Goal: Information Seeking & Learning: Learn about a topic

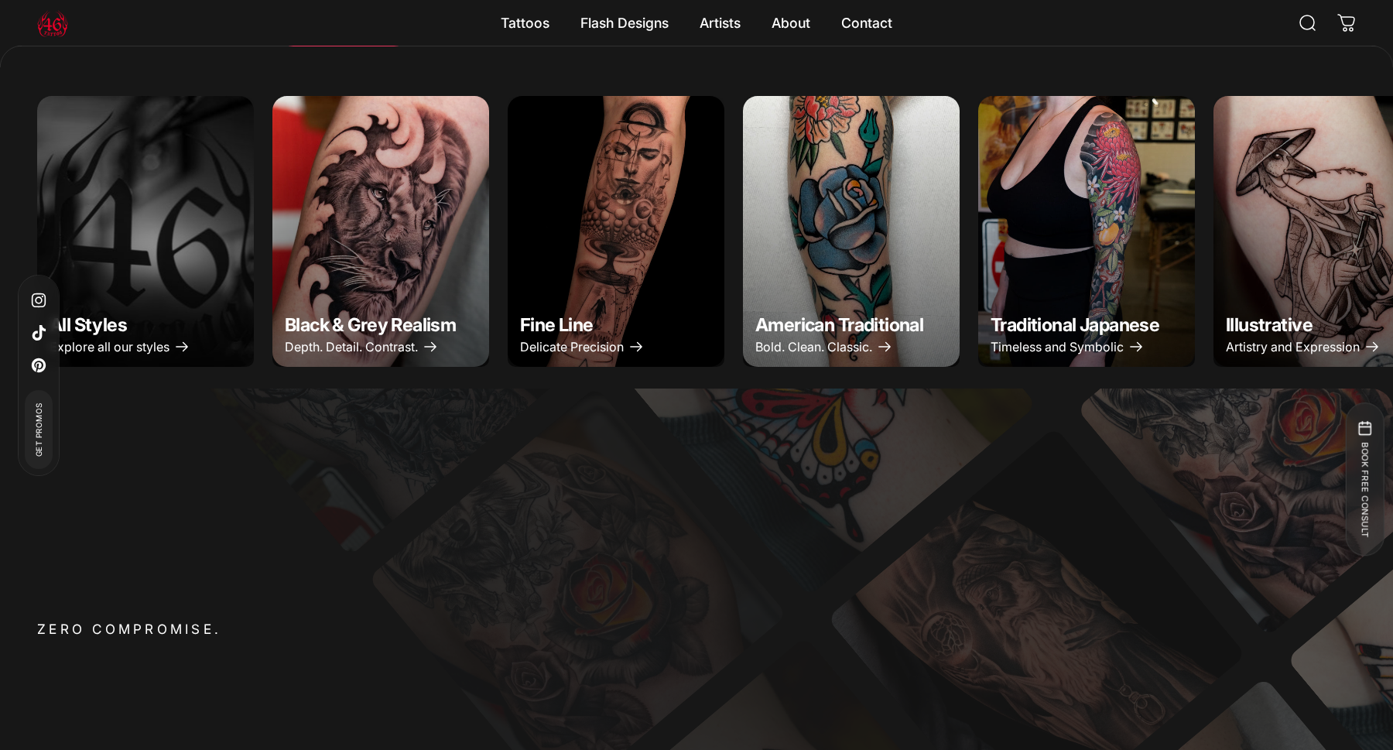
scroll to position [831, 0]
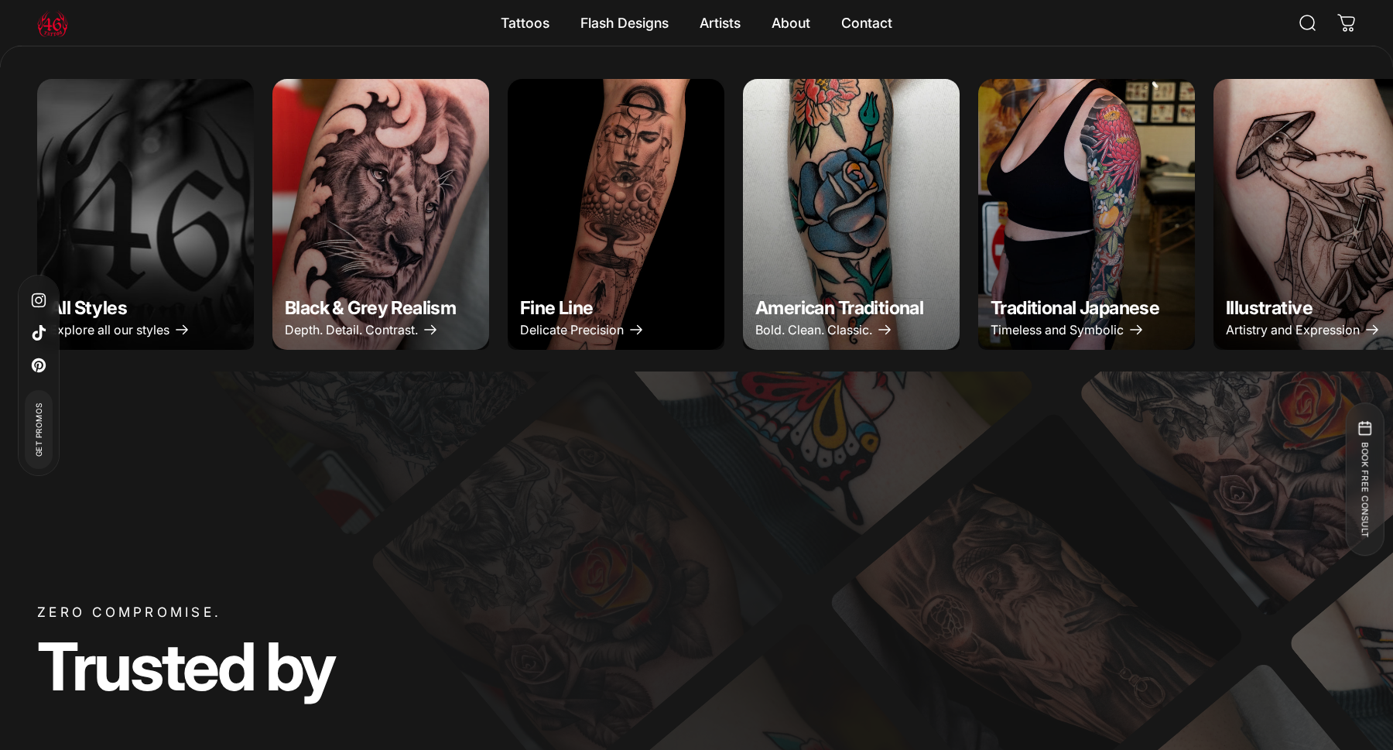
click at [456, 286] on img "Black & Grey Realism" at bounding box center [381, 214] width 228 height 285
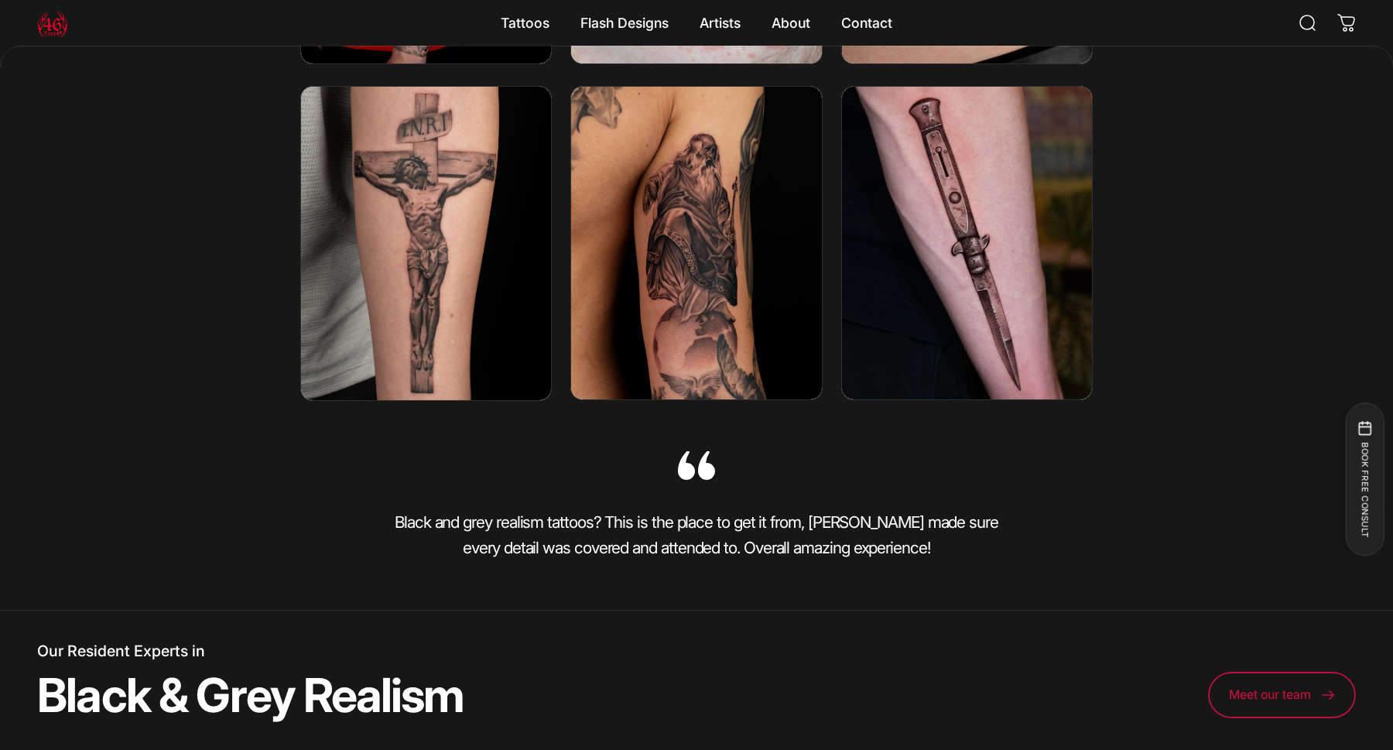
scroll to position [3288, 0]
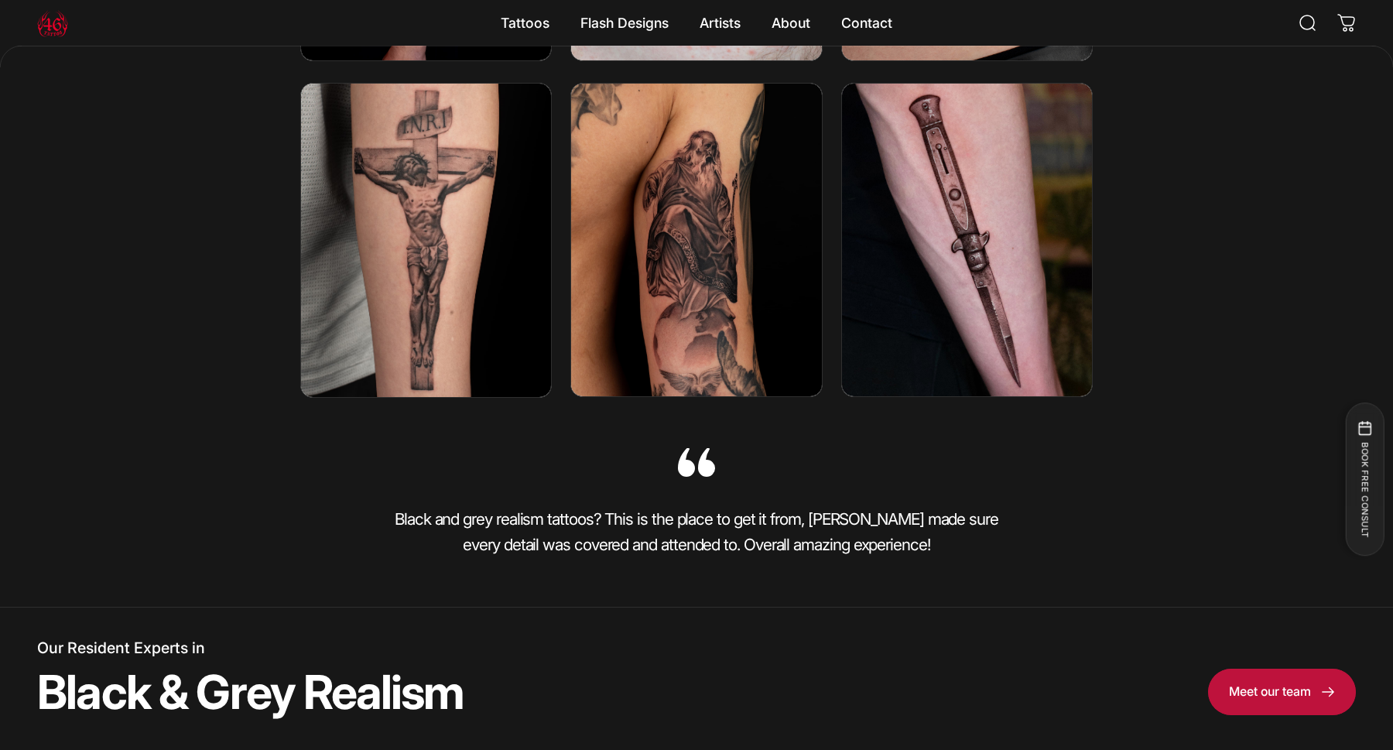
click at [1257, 670] on span at bounding box center [1282, 691] width 222 height 93
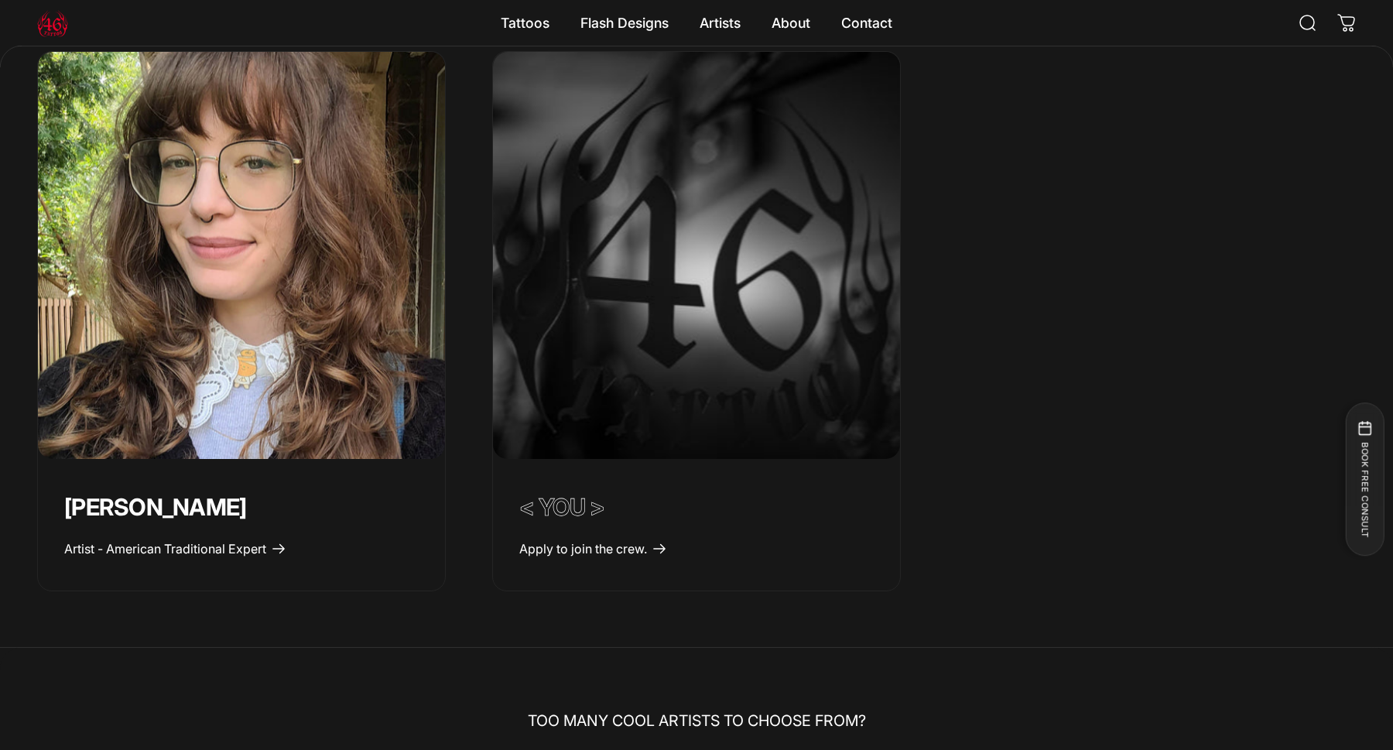
scroll to position [1429, 0]
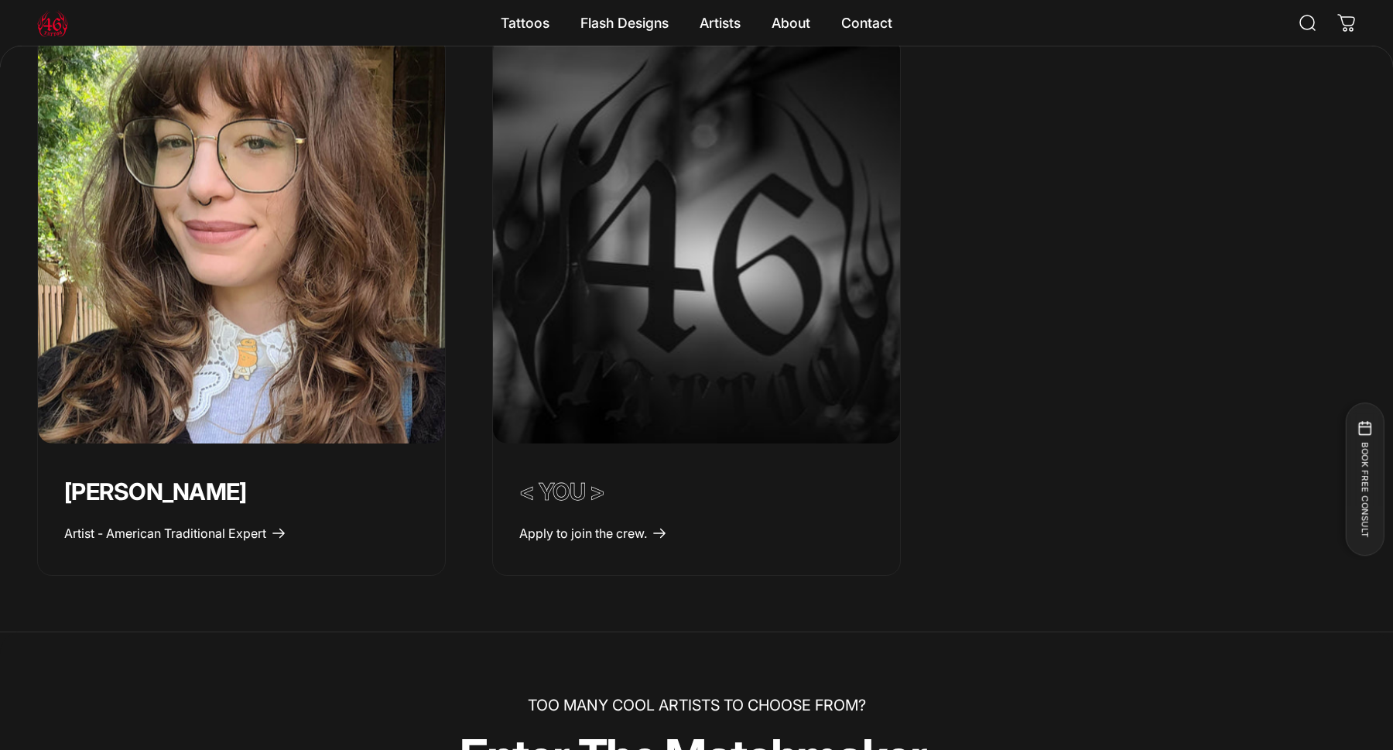
click at [402, 319] on img "Emily Forte" at bounding box center [241, 239] width 427 height 427
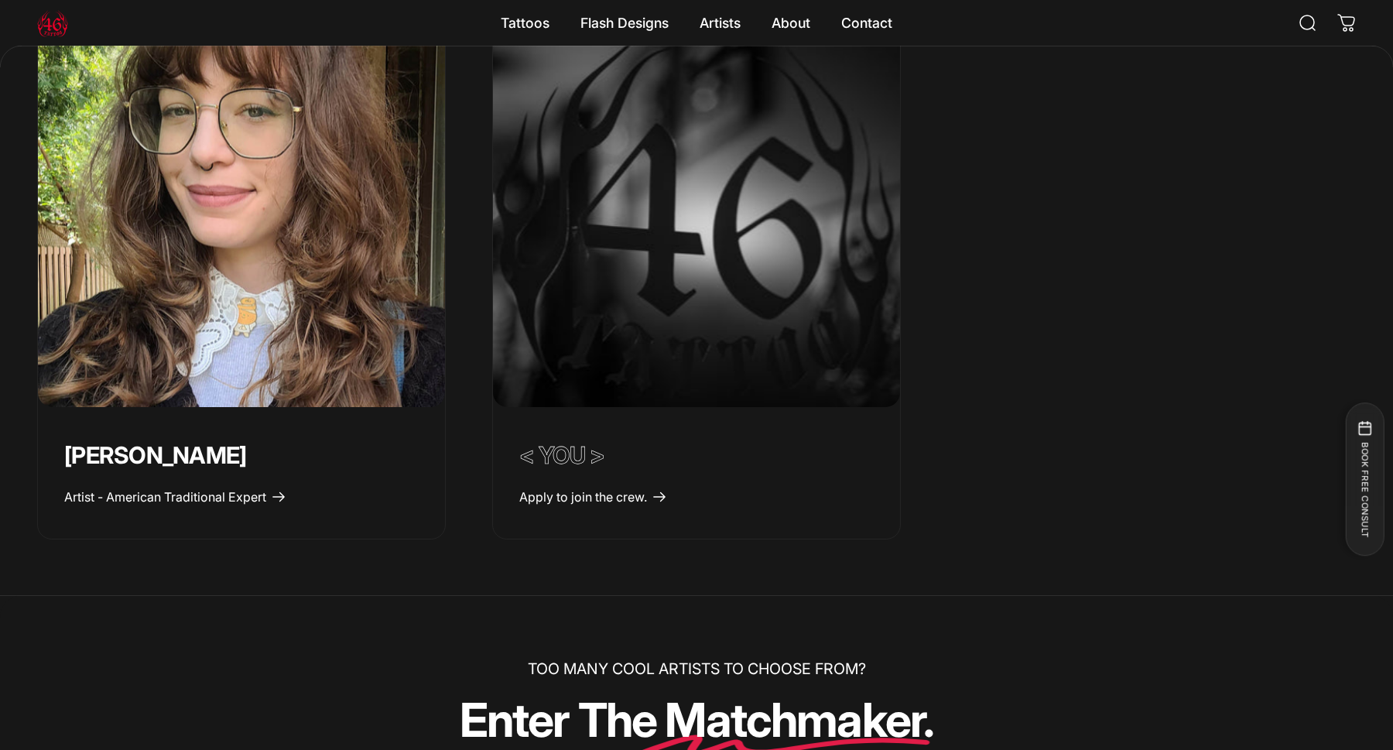
scroll to position [1454, 0]
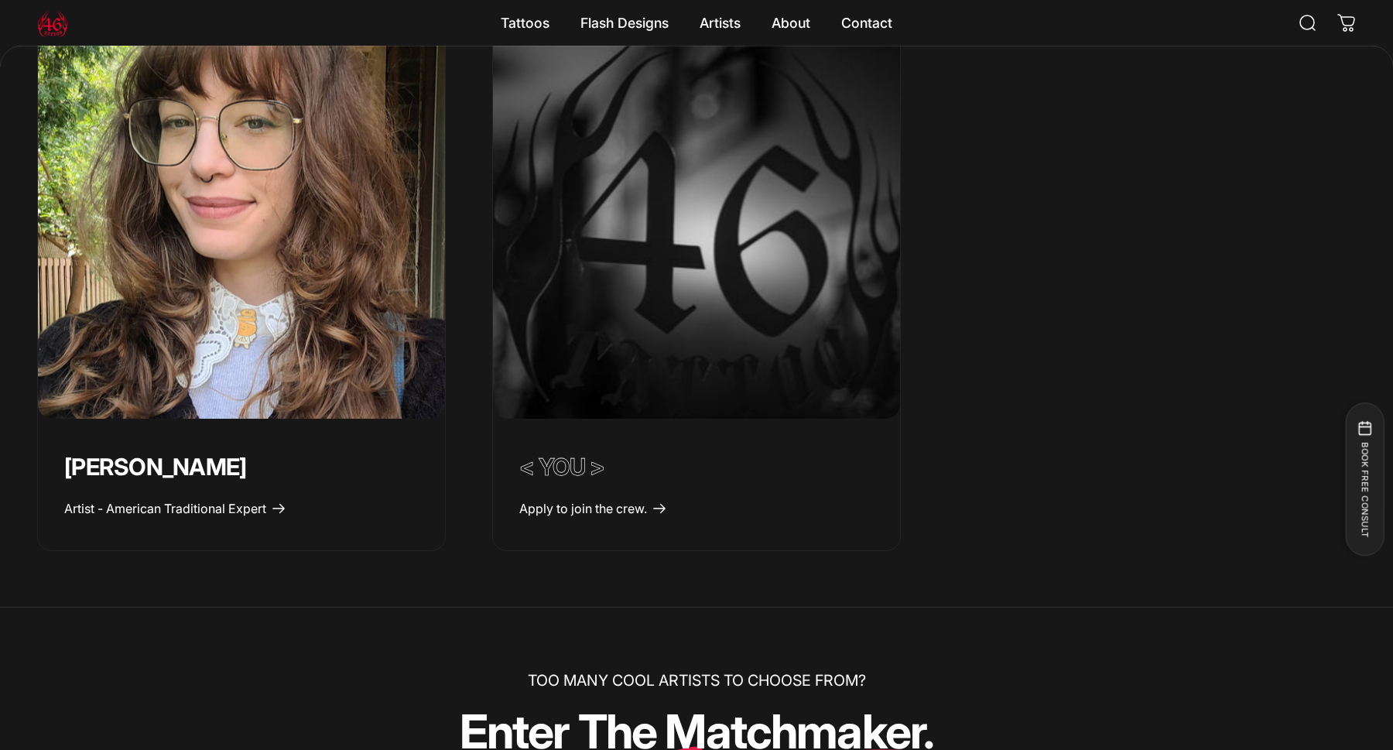
click at [670, 299] on img "<em>< YOU ></em>" at bounding box center [696, 215] width 427 height 427
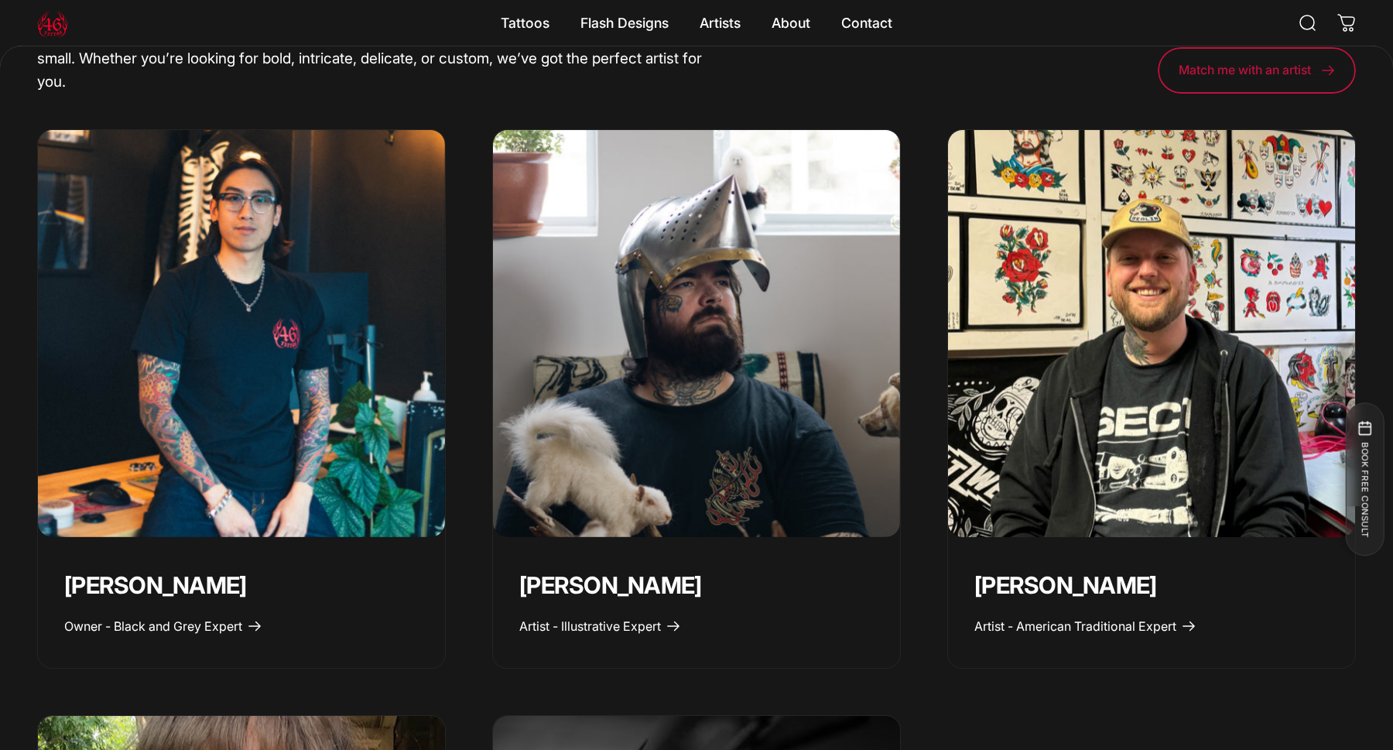
scroll to position [748, 0]
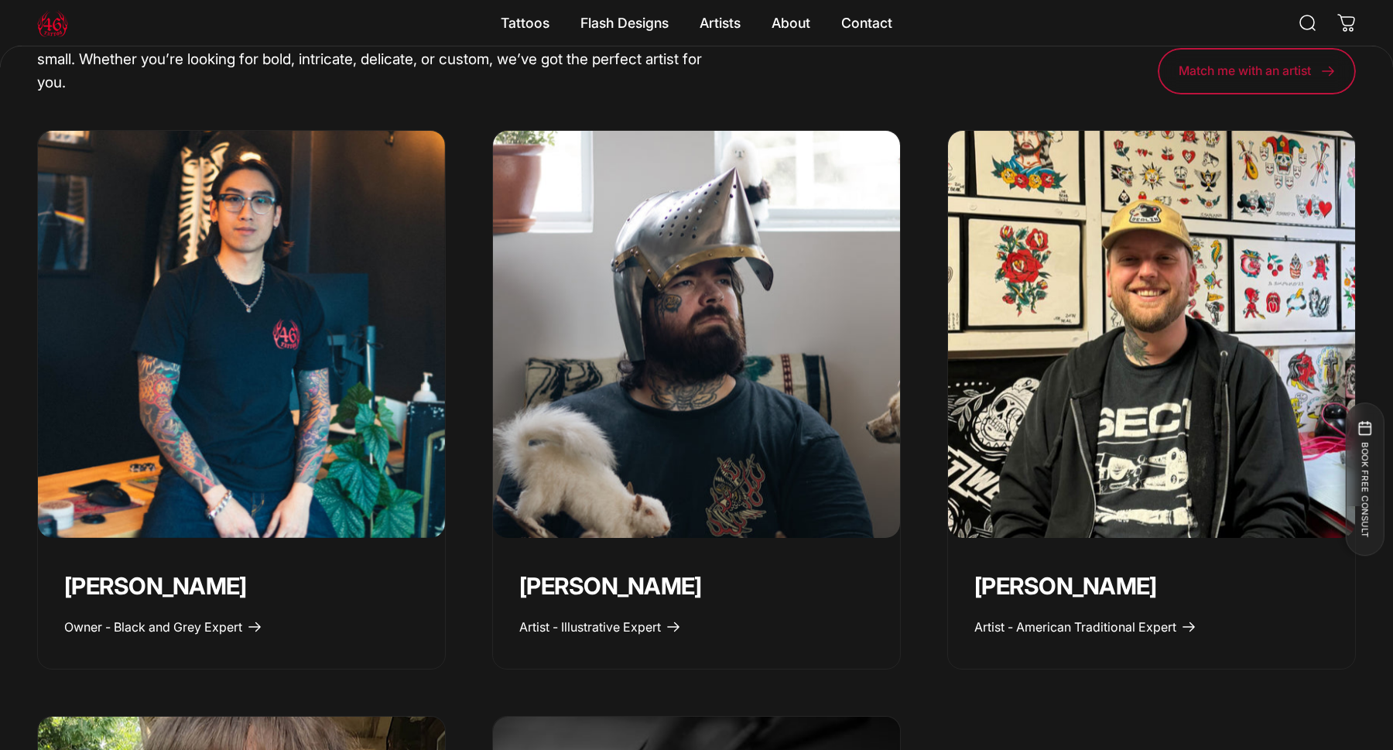
click at [600, 358] on img "Taivas Jättiläinen" at bounding box center [696, 334] width 427 height 427
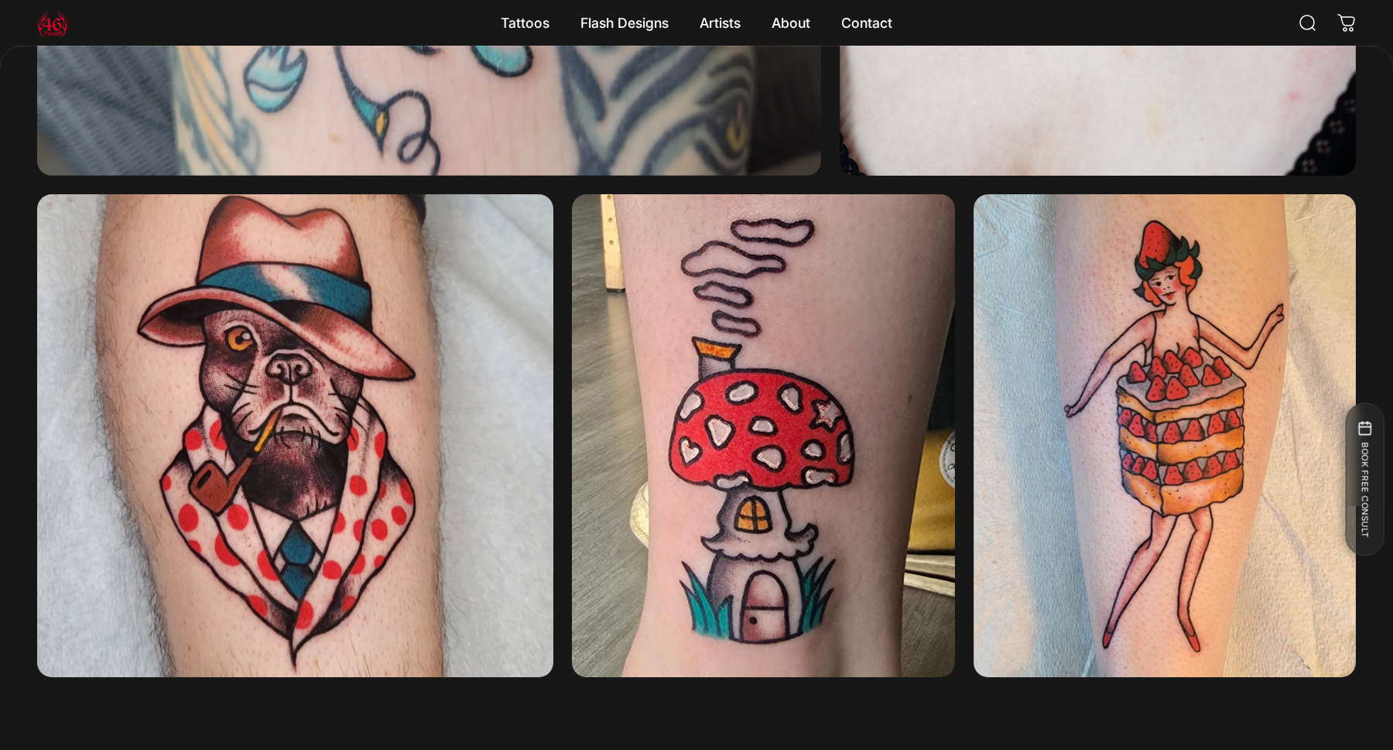
scroll to position [2558, 0]
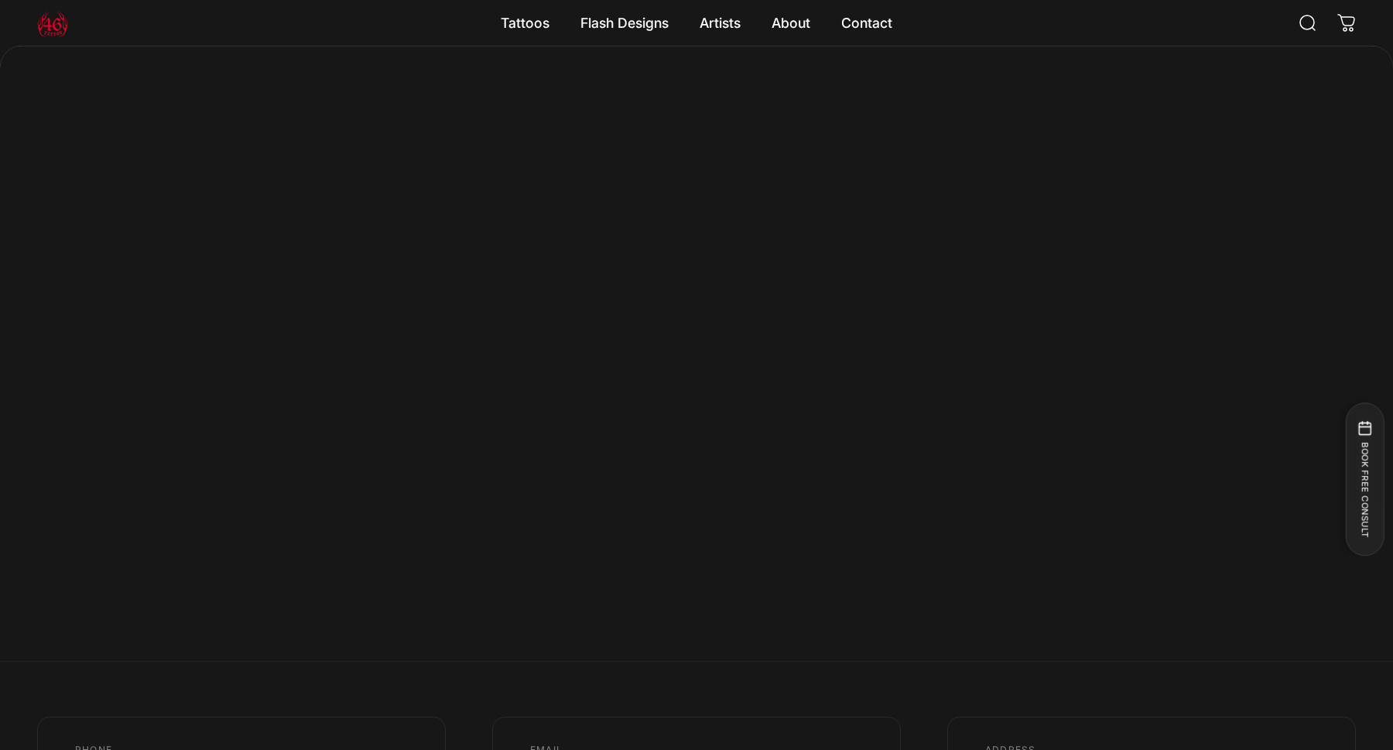
scroll to position [522, 0]
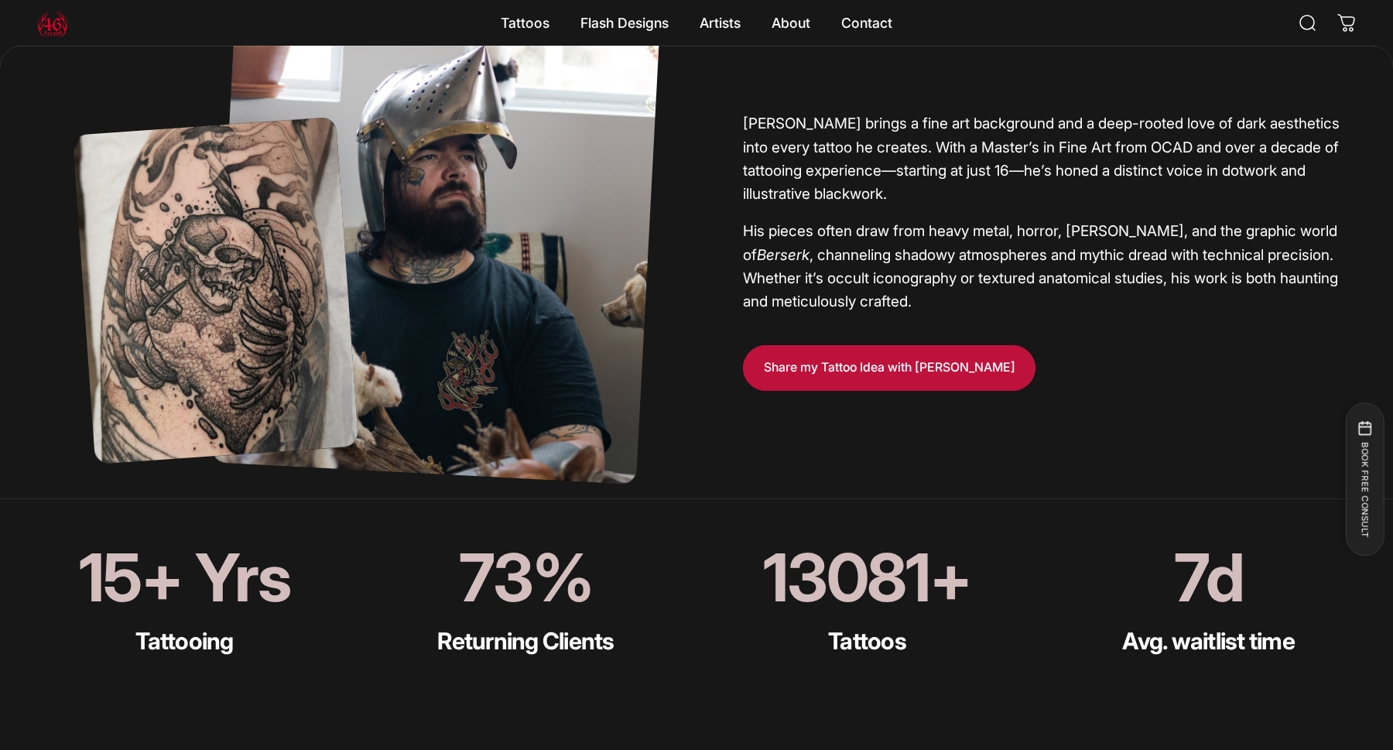
scroll to position [850, 0]
